Goal: Task Accomplishment & Management: Complete application form

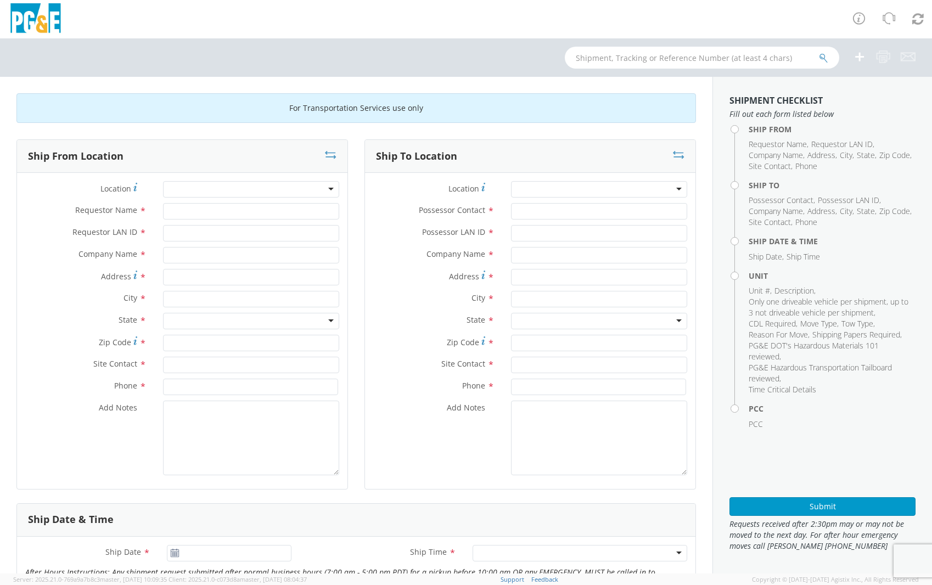
click at [279, 184] on div at bounding box center [251, 189] width 176 height 16
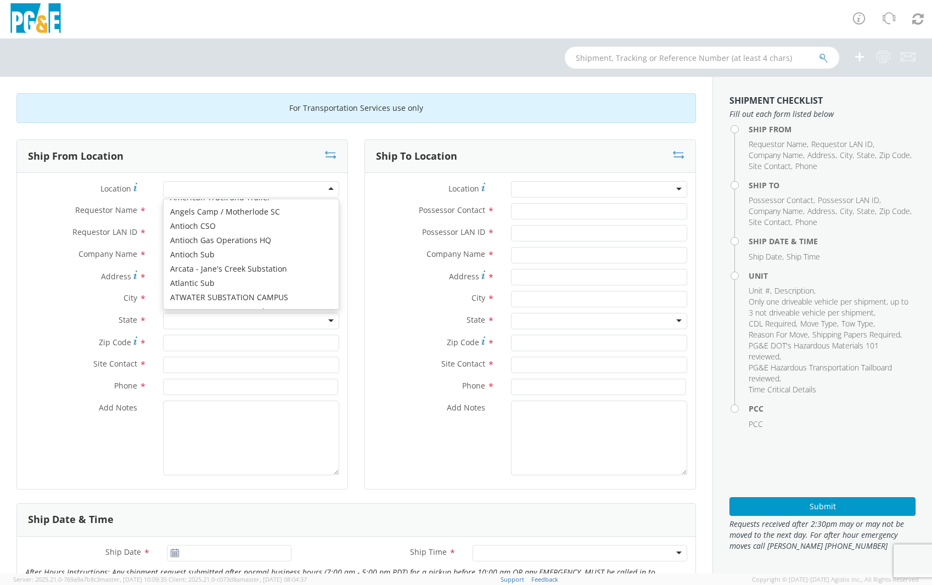
scroll to position [220, 0]
type input "b"
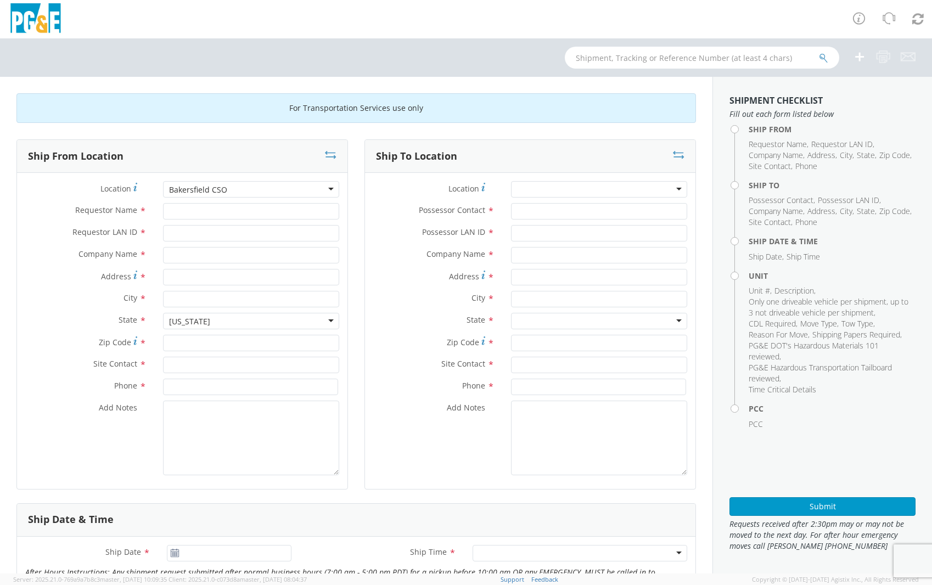
type input "PG&E"
type input "1918 H St"
type input "[GEOGRAPHIC_DATA]"
type input "93301"
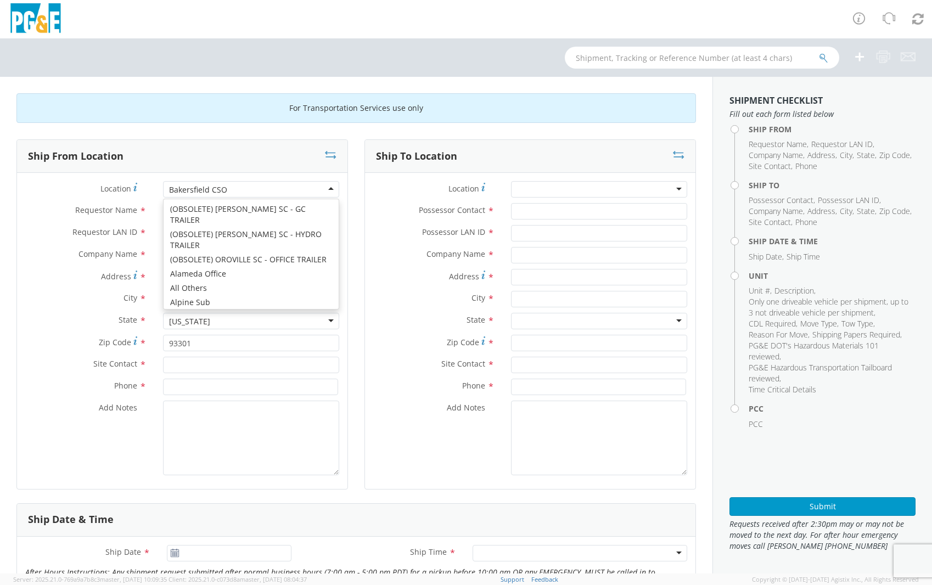
click at [315, 189] on div "Bakersfield CSO" at bounding box center [251, 189] width 176 height 16
type input "[STREET_ADDRESS]"
type input "93308"
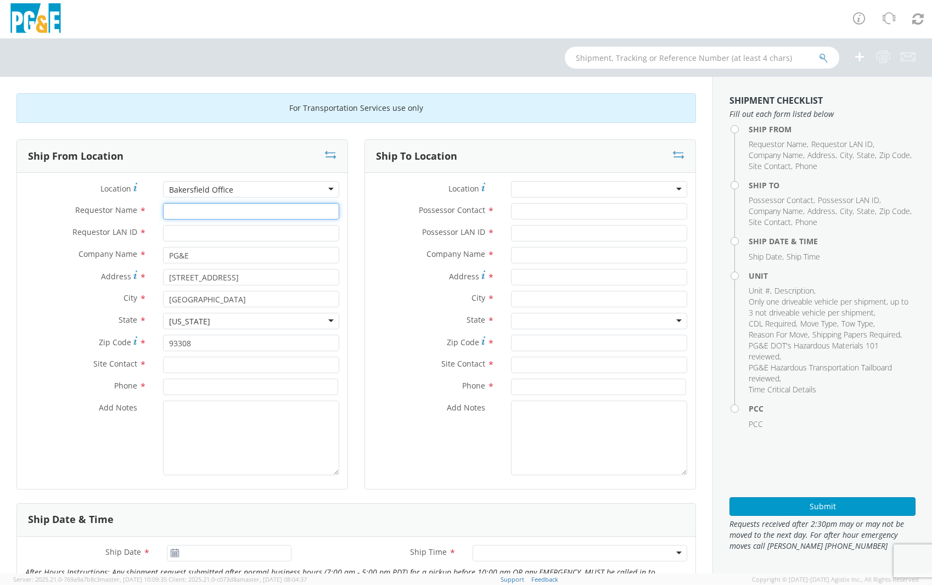
click at [221, 212] on input "Requestor Name *" at bounding box center [251, 211] width 176 height 16
click at [193, 212] on input "Requestor Name *" at bounding box center [251, 211] width 176 height 16
paste input "[PERSON_NAME]"
type input "[PERSON_NAME]"
click at [236, 230] on input "Requestor LAN ID *" at bounding box center [251, 233] width 176 height 16
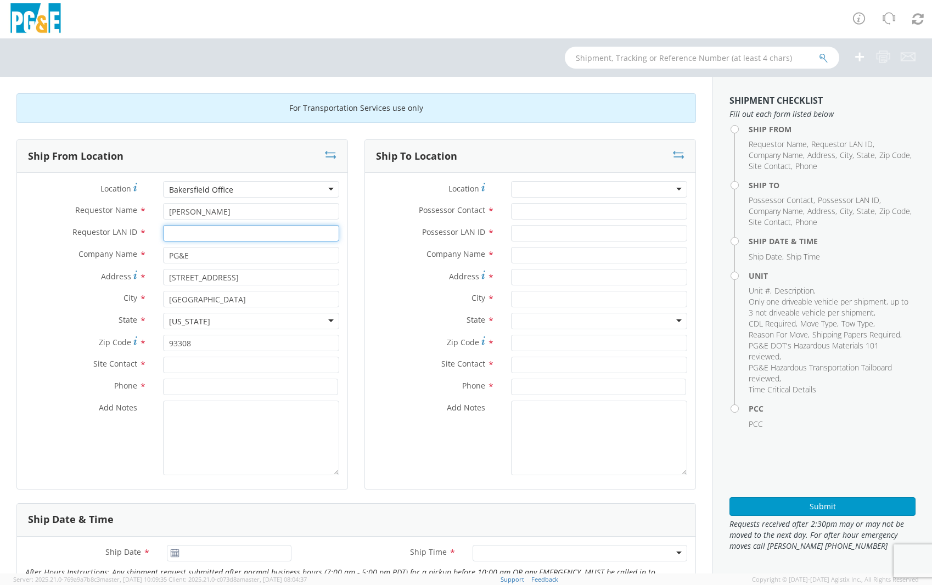
paste input "TCSE"
type input "TCSE"
click at [236, 366] on input "text" at bounding box center [251, 365] width 176 height 16
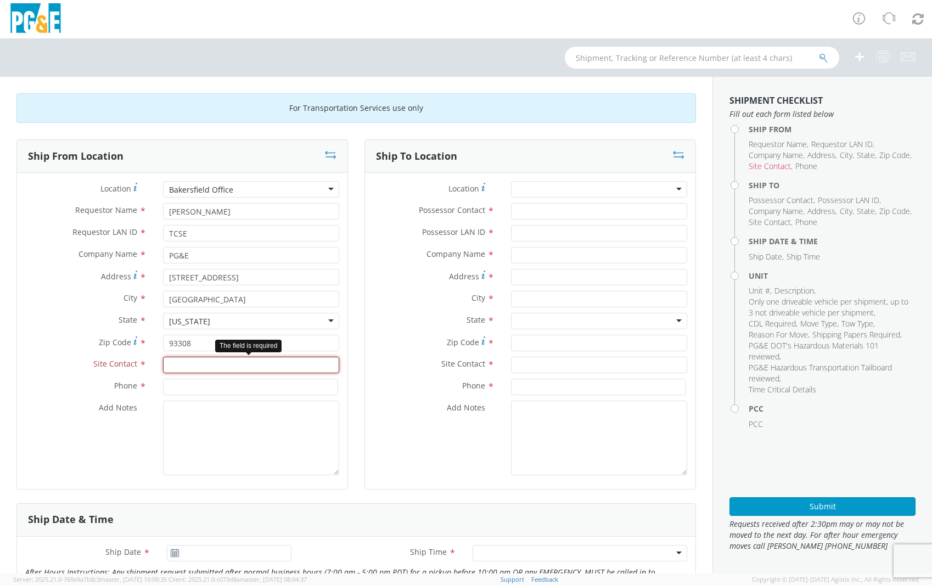
click at [183, 364] on input "text" at bounding box center [251, 365] width 176 height 16
paste input "[PERSON_NAME]"
type input "[PERSON_NAME]"
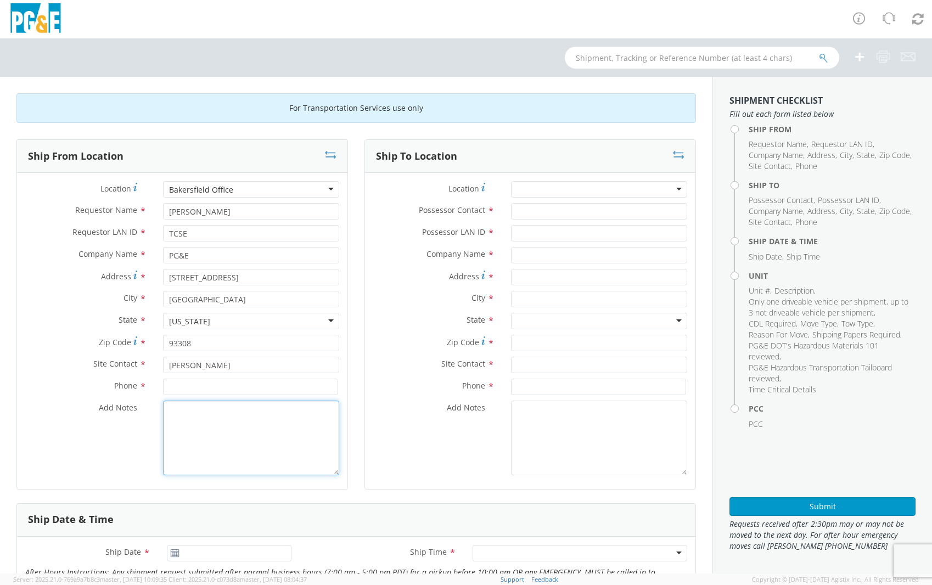
click at [215, 432] on textarea "Add Notes *" at bounding box center [251, 438] width 176 height 75
click at [246, 390] on input at bounding box center [250, 387] width 175 height 16
paste input "6617137525"
type input "6617137525"
drag, startPoint x: 480, startPoint y: 64, endPoint x: 474, endPoint y: 122, distance: 58.0
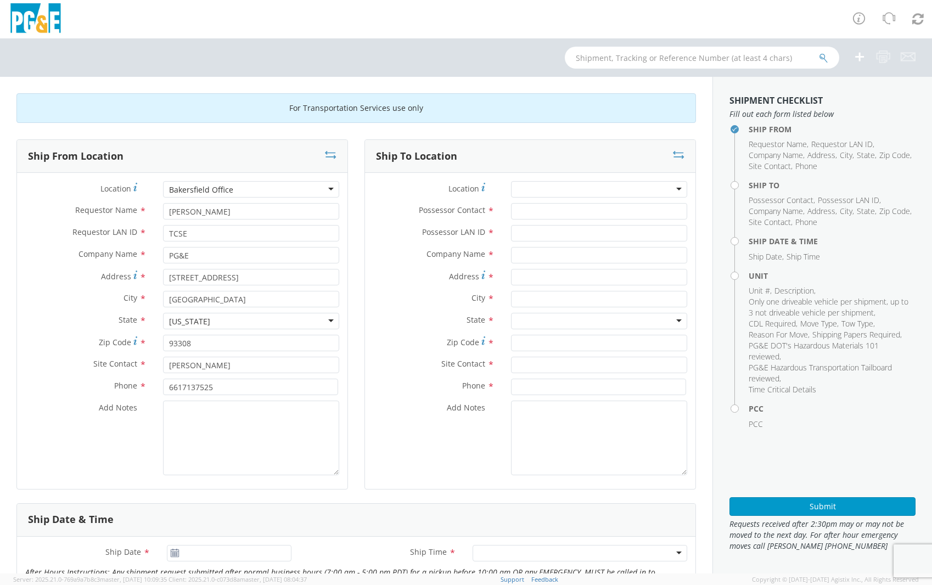
click at [474, 122] on div "For Transportation Services use only Ship From Location Location * [GEOGRAPHIC_…" at bounding box center [466, 305] width 932 height 535
drag, startPoint x: 474, startPoint y: 122, endPoint x: 539, endPoint y: 187, distance: 92.0
click at [539, 187] on div at bounding box center [599, 189] width 176 height 16
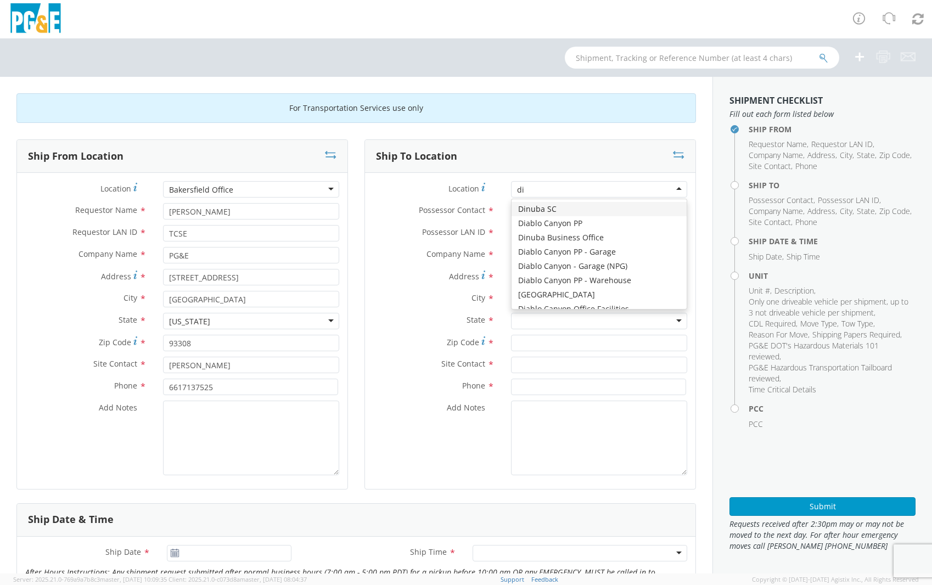
type input "[PERSON_NAME]"
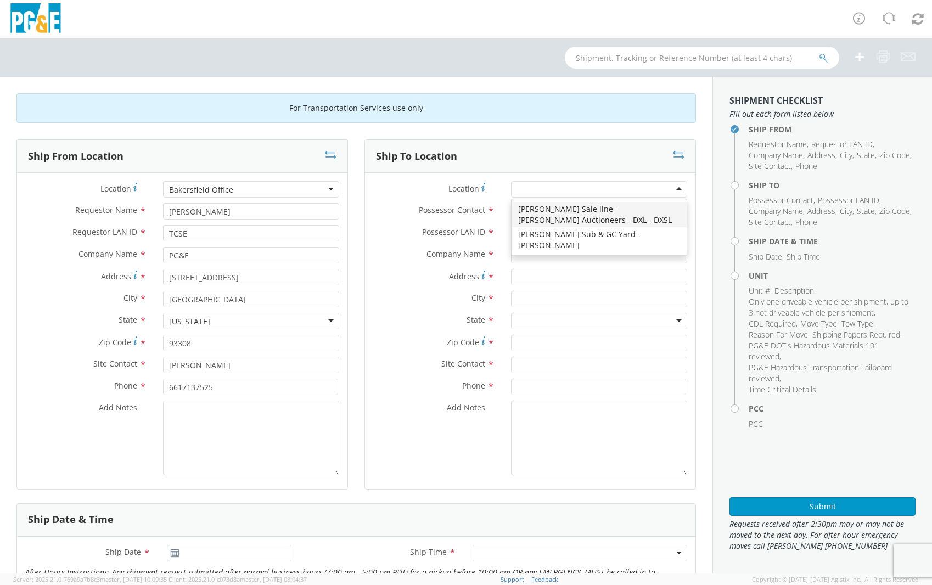
type input "PG&E"
type input "[STREET_ADDRESS][PERSON_NAME]"
type input "[PERSON_NAME]"
type input "95620"
type input "[PHONE_NUMBER]"
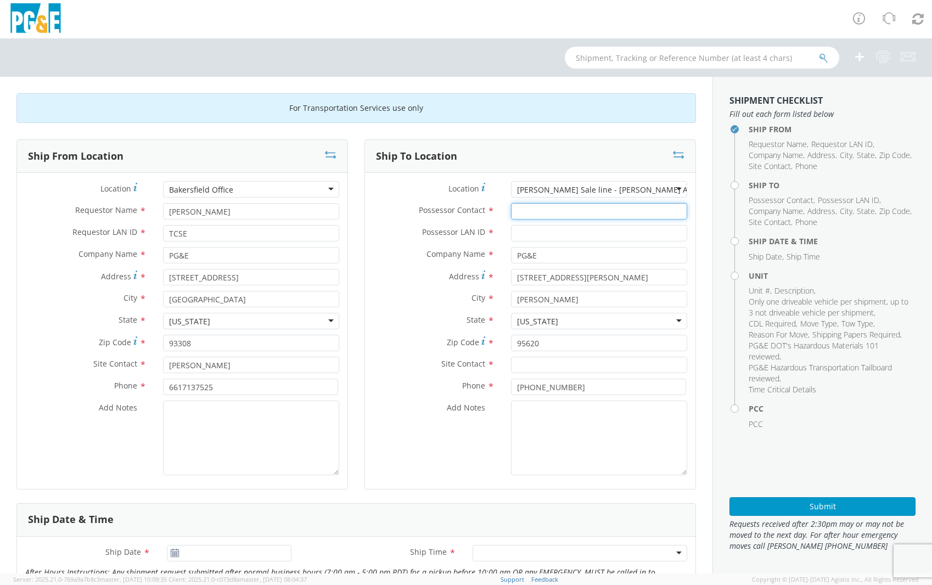
click at [551, 214] on input "Possessor Contact *" at bounding box center [599, 211] width 176 height 16
paste input "[PERSON_NAME]"
type input "[PERSON_NAME]"
click at [548, 234] on input "Possessor LAN ID *" at bounding box center [599, 233] width 176 height 16
paste input "JPRW"
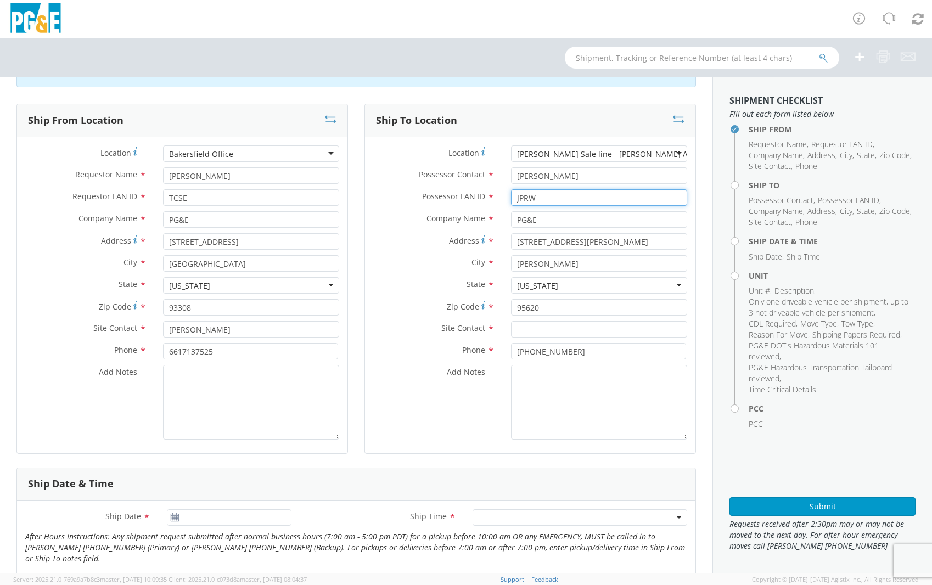
scroll to position [110, 0]
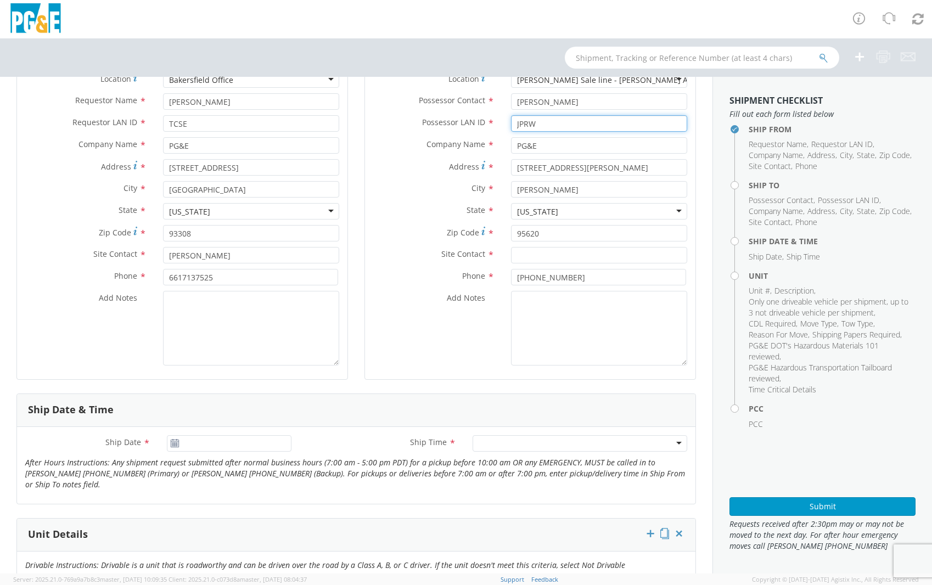
type input "JPRW"
click at [631, 259] on input "text" at bounding box center [599, 255] width 176 height 16
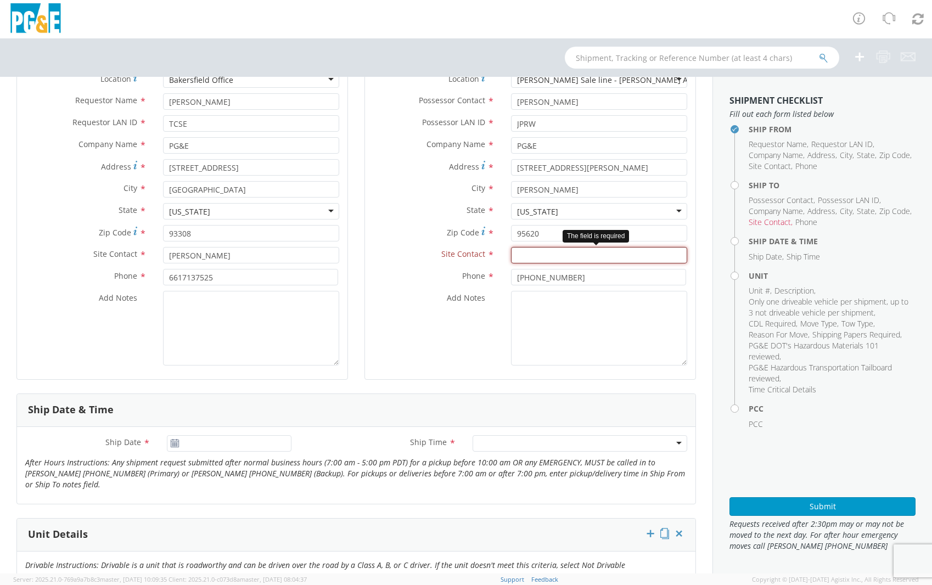
click at [615, 251] on input "text" at bounding box center [599, 255] width 176 height 16
paste input "[PERSON_NAME]"
type input "[PERSON_NAME]"
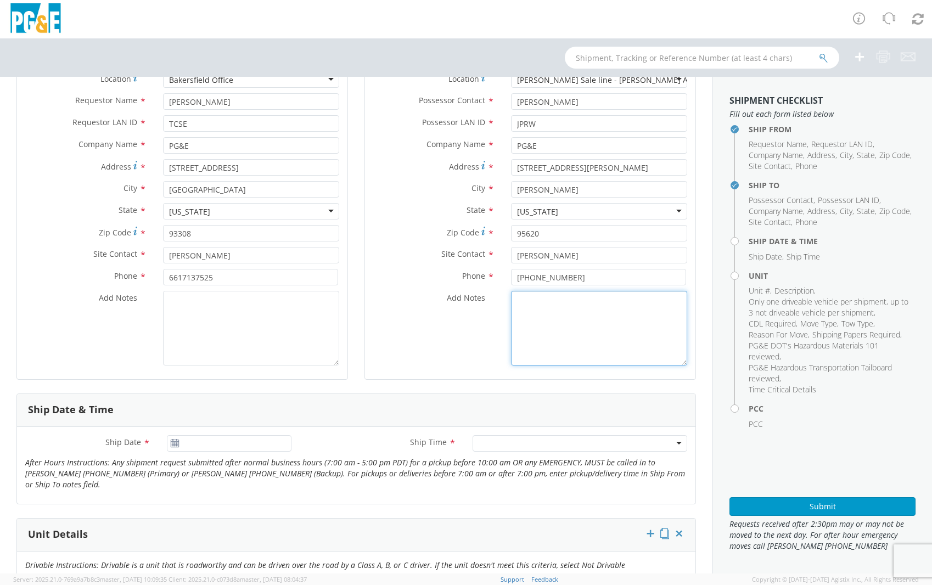
click at [517, 328] on textarea "Add Notes *" at bounding box center [599, 328] width 176 height 75
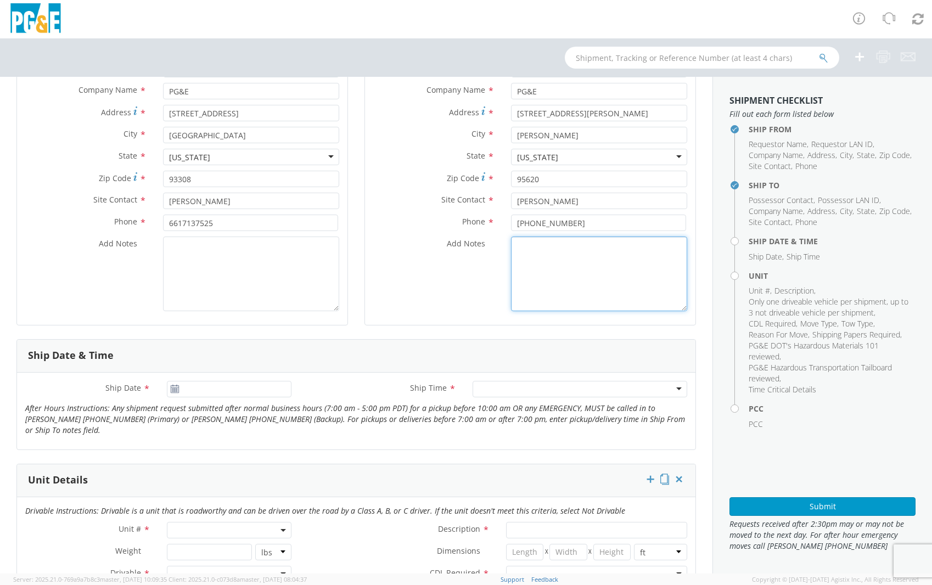
scroll to position [165, 0]
click at [167, 390] on input "[DATE]" at bounding box center [229, 388] width 125 height 16
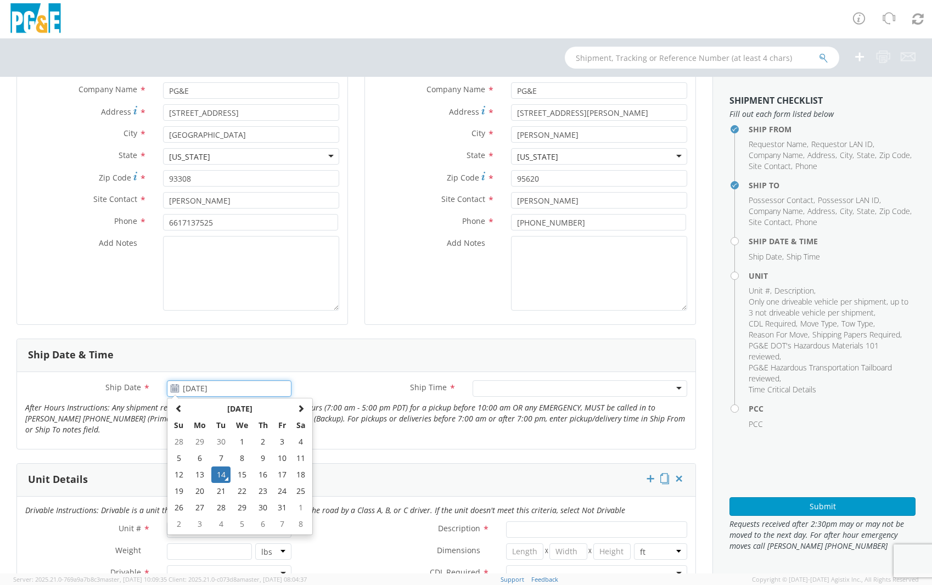
click at [216, 474] on td "14" at bounding box center [220, 475] width 19 height 16
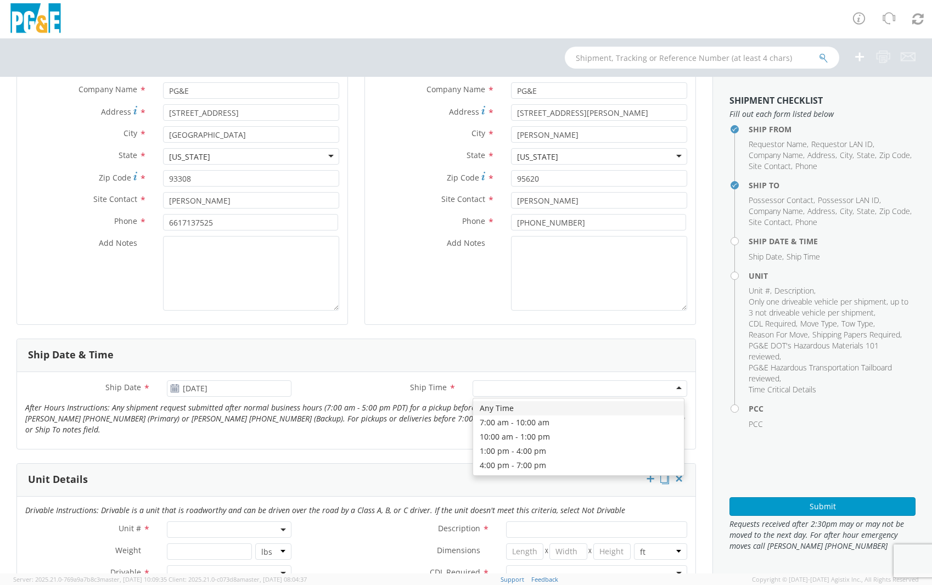
click at [507, 393] on div at bounding box center [580, 388] width 215 height 16
drag, startPoint x: 498, startPoint y: 422, endPoint x: 484, endPoint y: 423, distance: 14.3
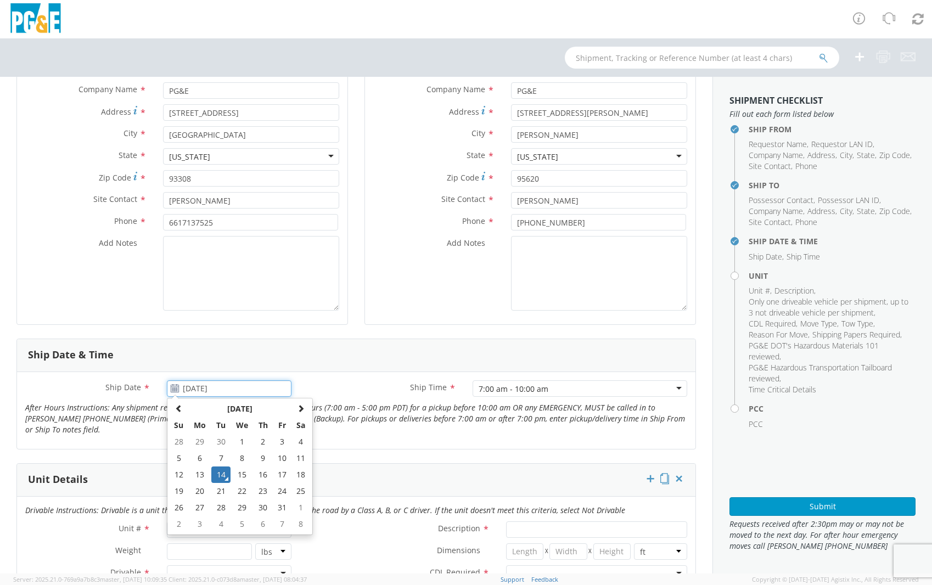
click at [247, 395] on input "[DATE]" at bounding box center [229, 388] width 125 height 16
click at [267, 478] on td "16" at bounding box center [263, 475] width 19 height 16
type input "[DATE]"
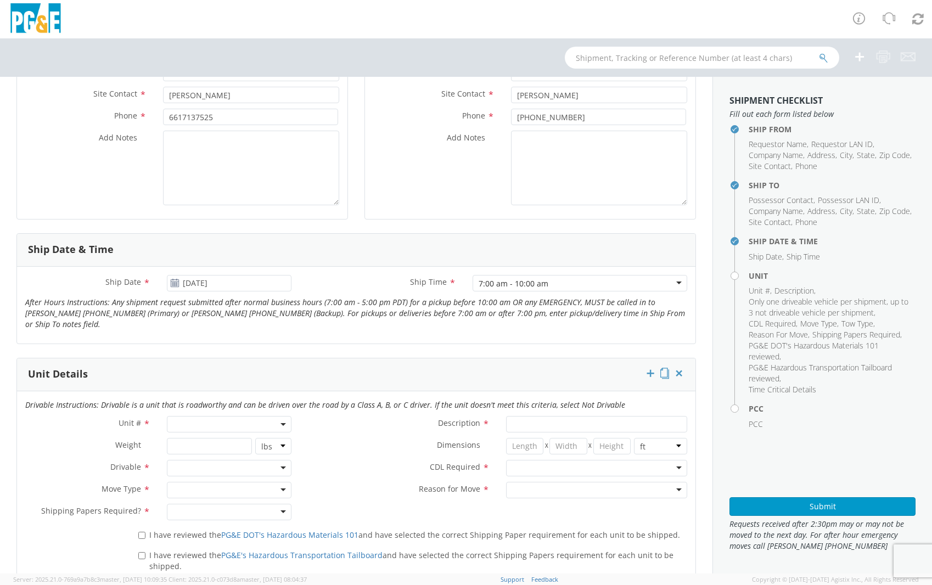
scroll to position [274, 0]
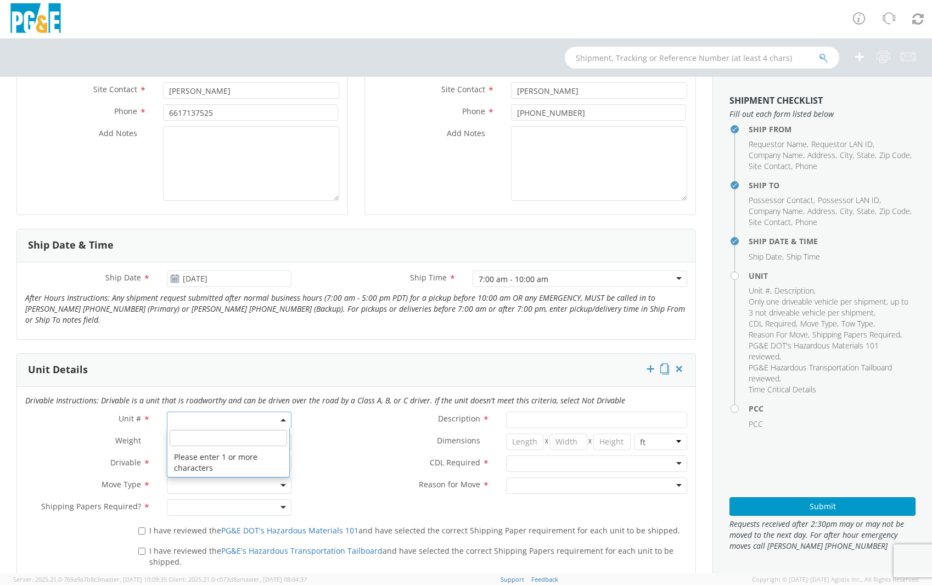
click at [210, 423] on span at bounding box center [229, 420] width 125 height 16
click at [209, 440] on input "search" at bounding box center [228, 438] width 117 height 16
type input "b25878"
type input "TRUCK; HEAVY GAS W/SKID COMP 2T"
type input "33000"
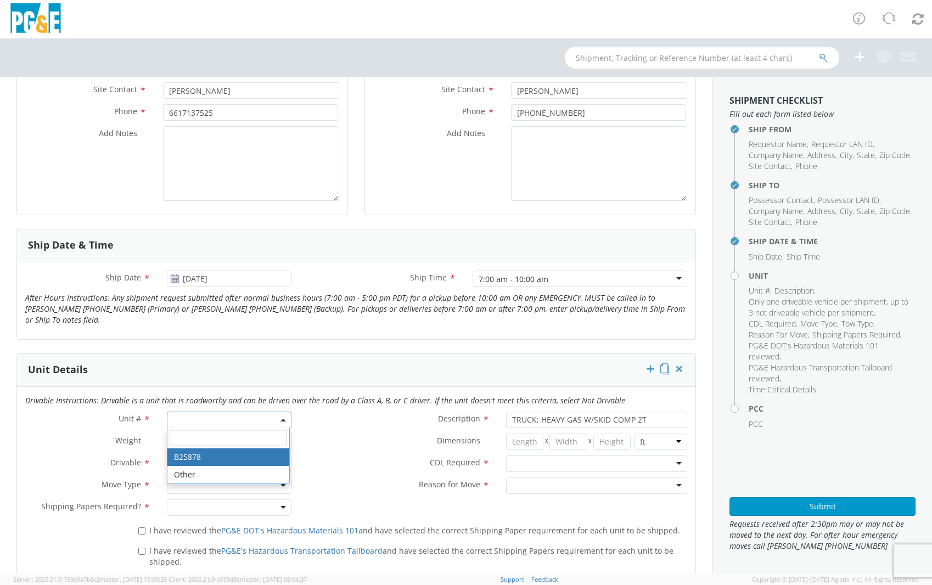
select select "B25878"
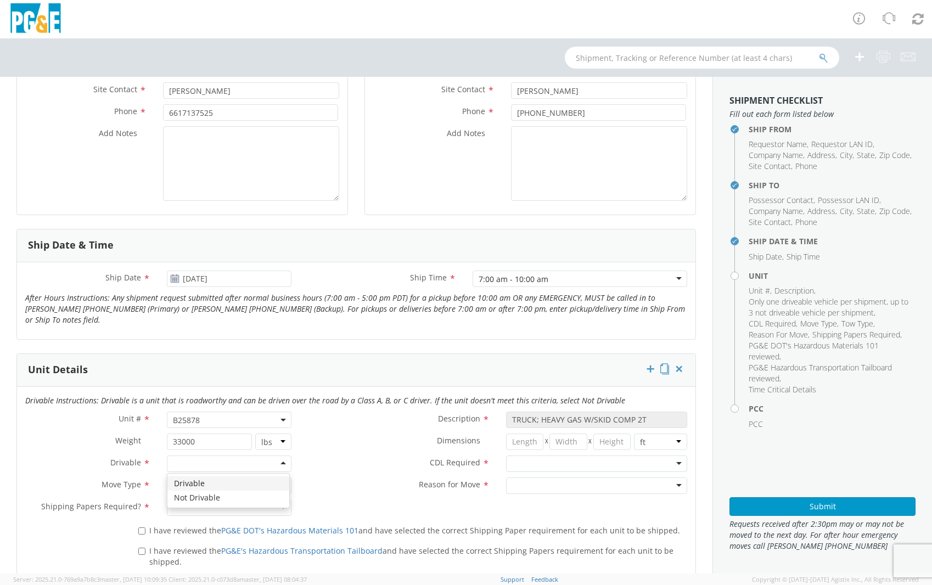
click at [203, 460] on div at bounding box center [229, 464] width 125 height 16
click at [194, 485] on div at bounding box center [229, 486] width 125 height 16
click at [189, 504] on div at bounding box center [229, 508] width 125 height 16
click at [138, 533] on input "I have reviewed the PG&E DOT's Hazardous Materials 101 and have selected the co…" at bounding box center [141, 531] width 7 height 7
checkbox input "true"
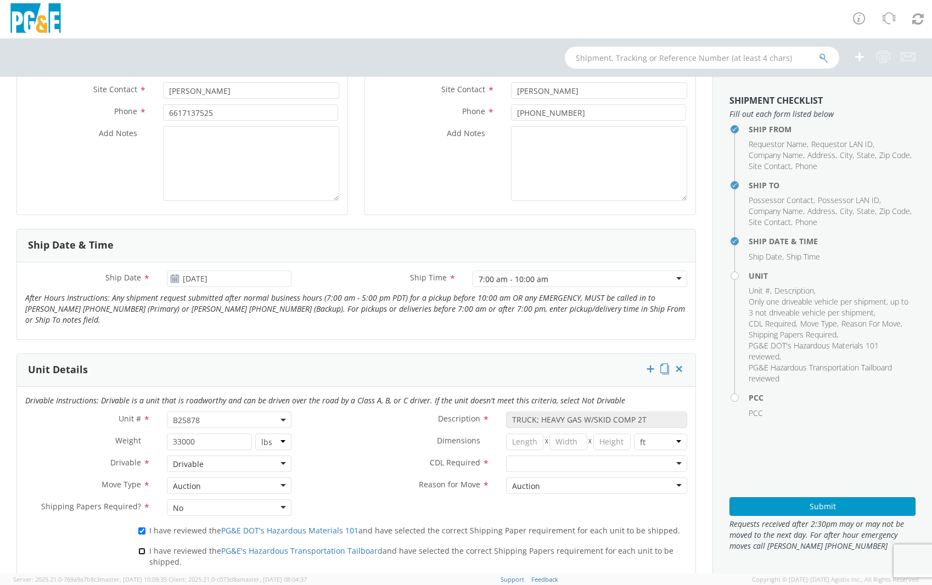
click at [139, 549] on input "I have reviewed the PG&E's Hazardous Transportation Tailboard and have selected…" at bounding box center [141, 551] width 7 height 7
checkbox input "true"
click at [563, 466] on div at bounding box center [597, 464] width 182 height 16
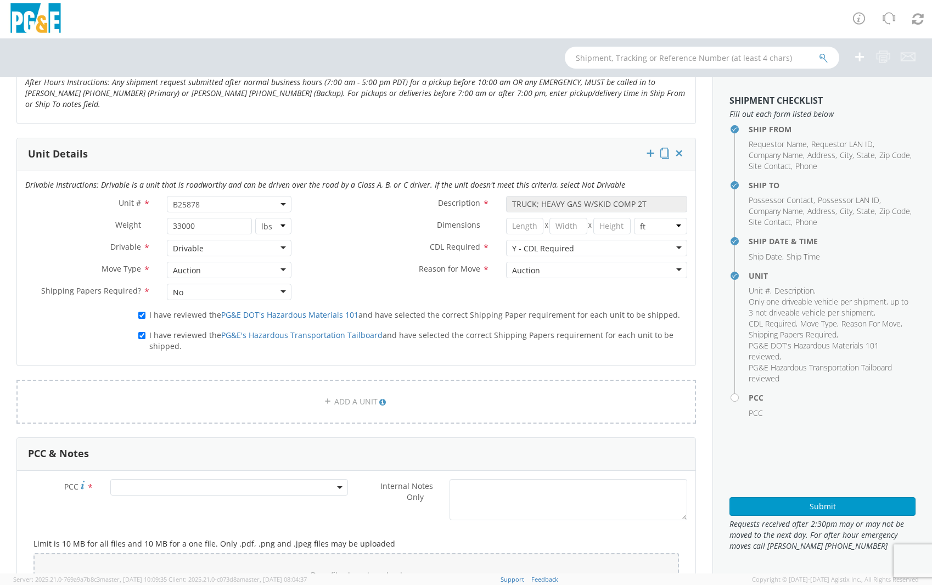
scroll to position [494, 0]
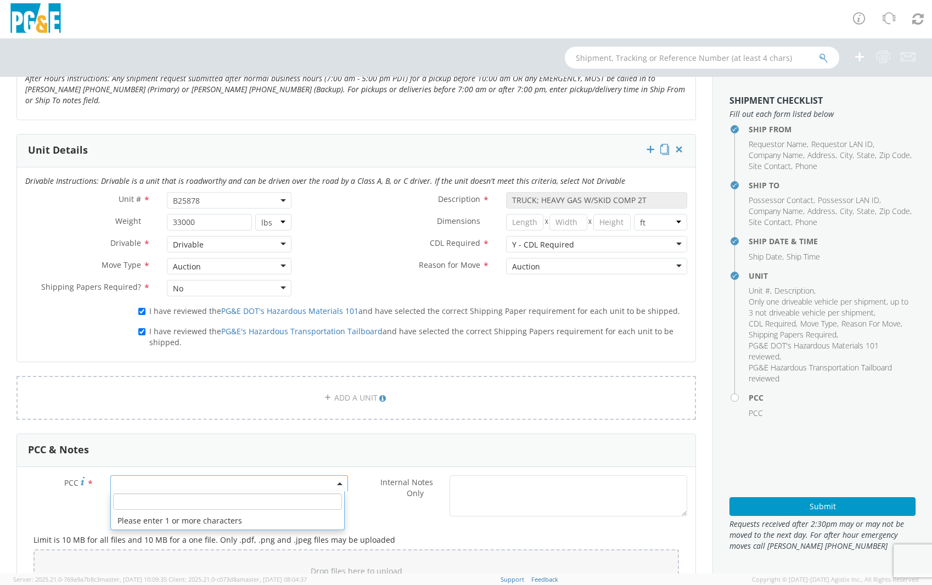
click at [142, 486] on span at bounding box center [229, 483] width 238 height 16
click at [141, 500] on input "number" at bounding box center [227, 502] width 229 height 16
type input "11295"
select select "11295"
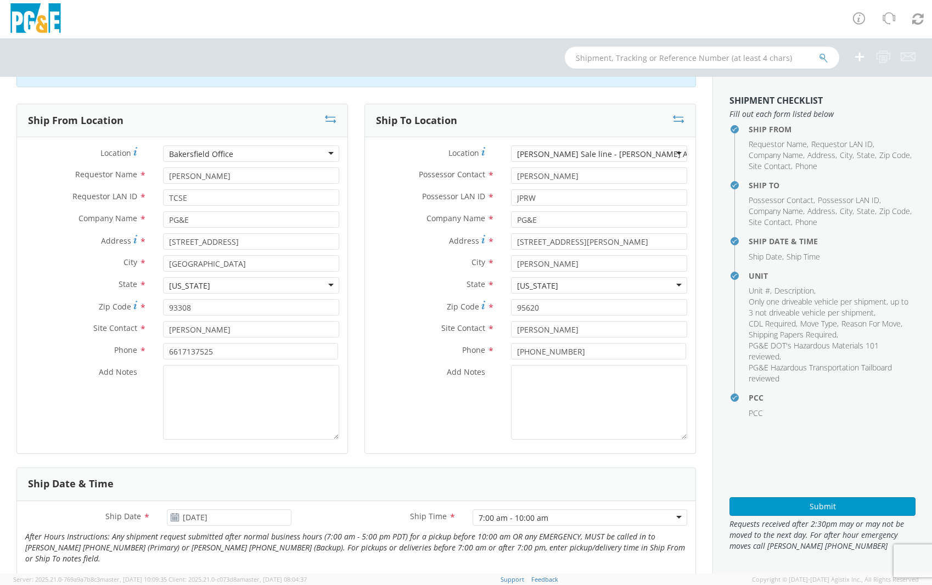
scroll to position [0, 0]
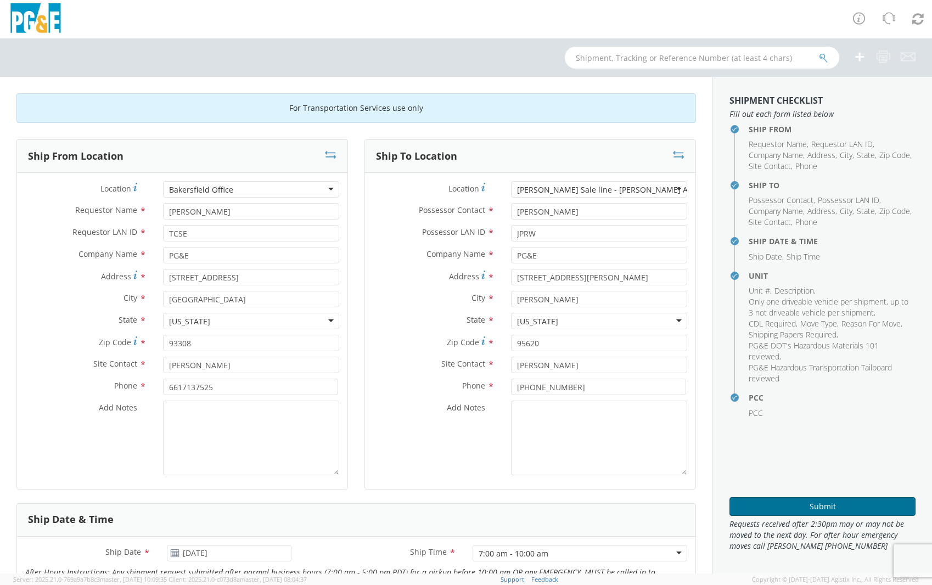
click at [845, 508] on button "Submit" at bounding box center [823, 506] width 186 height 19
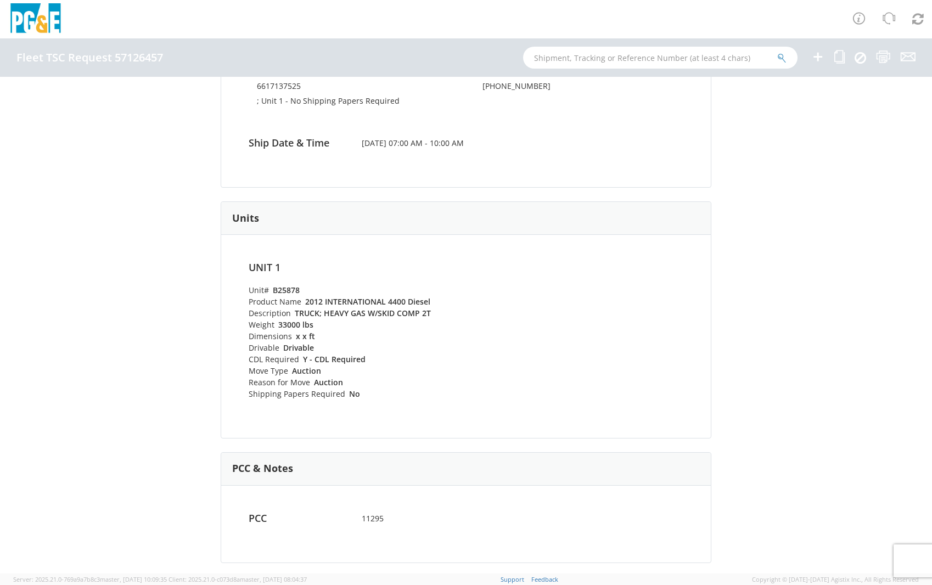
scroll to position [274, 0]
